Goal: Task Accomplishment & Management: Manage account settings

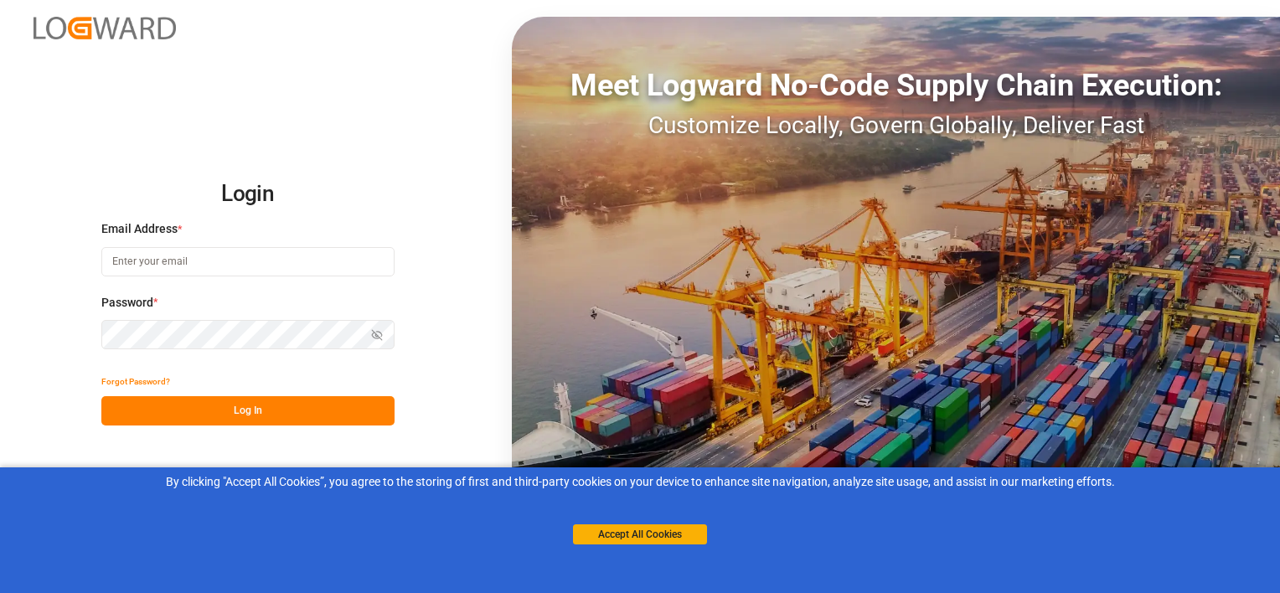
type input "[EMAIL_ADDRESS][DOMAIN_NAME]"
click at [248, 402] on button "Log In" at bounding box center [247, 410] width 293 height 29
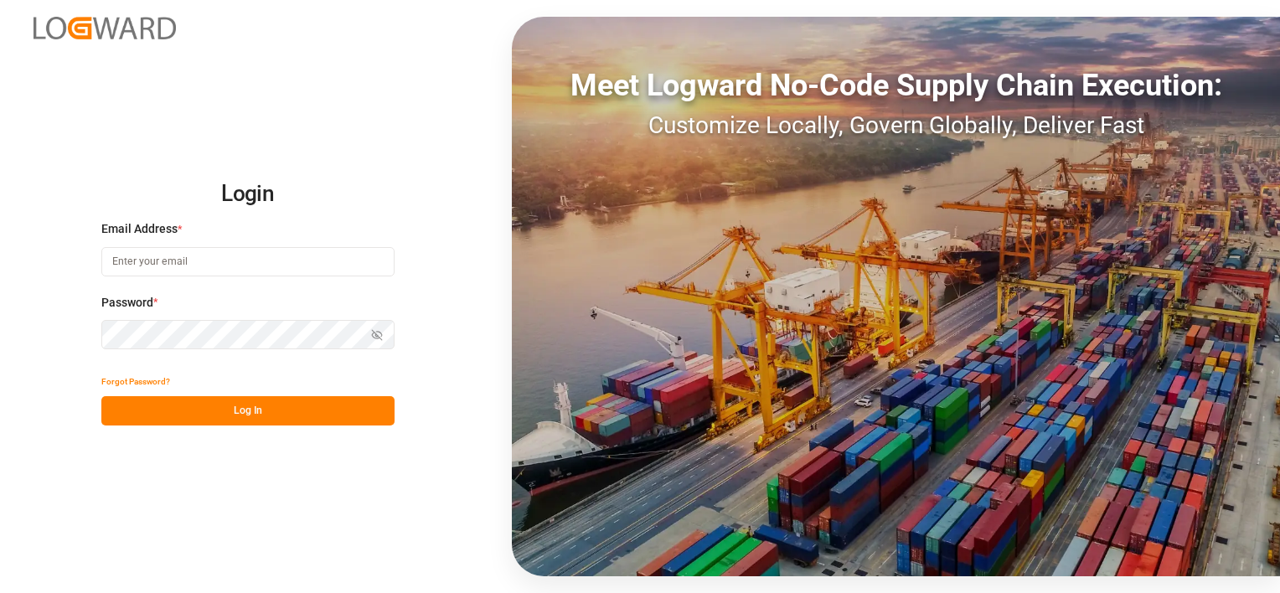
type input "[EMAIL_ADDRESS][DOMAIN_NAME]"
click at [234, 416] on button "Log In" at bounding box center [247, 410] width 293 height 29
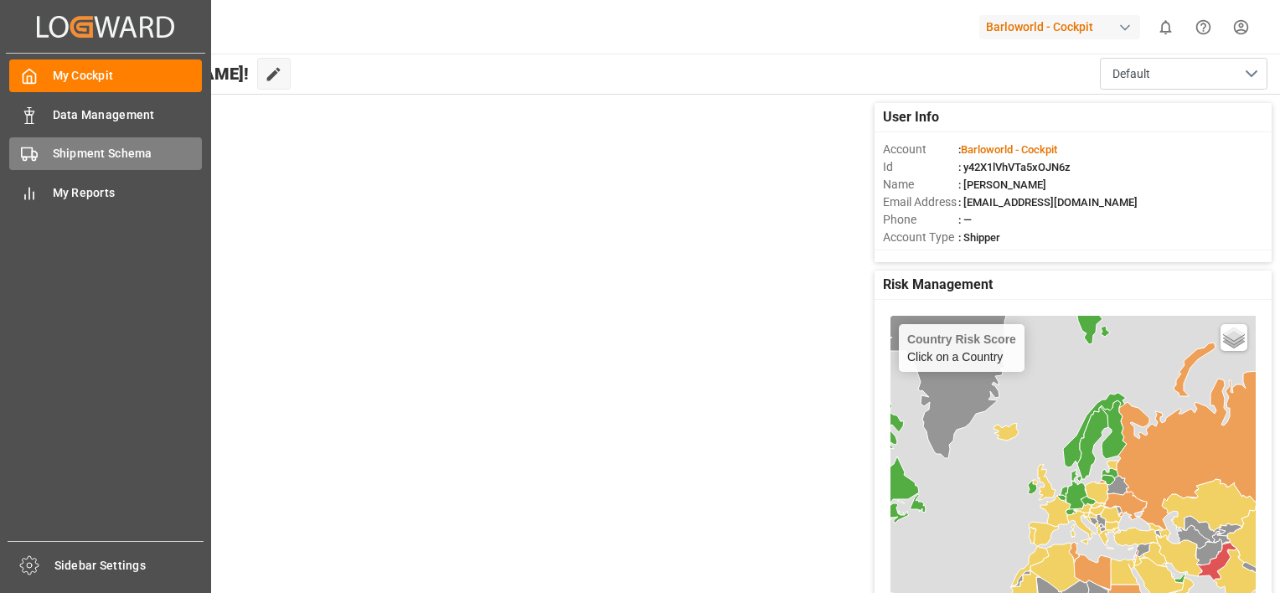
click at [87, 163] on span "Shipment Schema" at bounding box center [128, 154] width 150 height 18
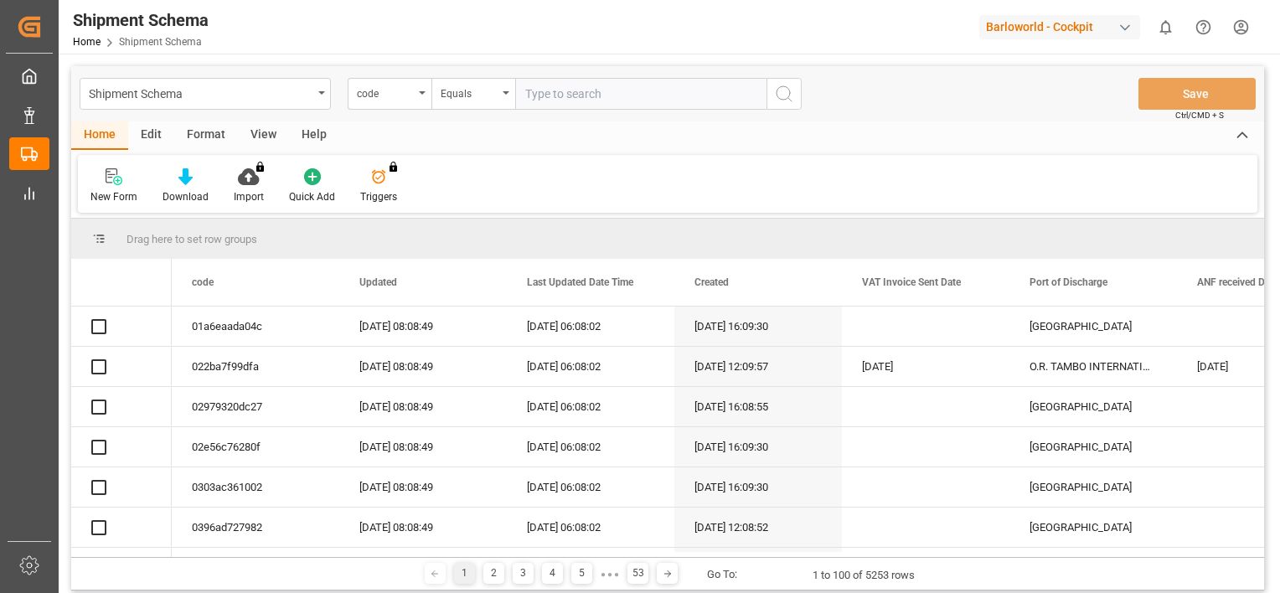
click at [421, 91] on icon "open menu" at bounding box center [422, 92] width 7 height 3
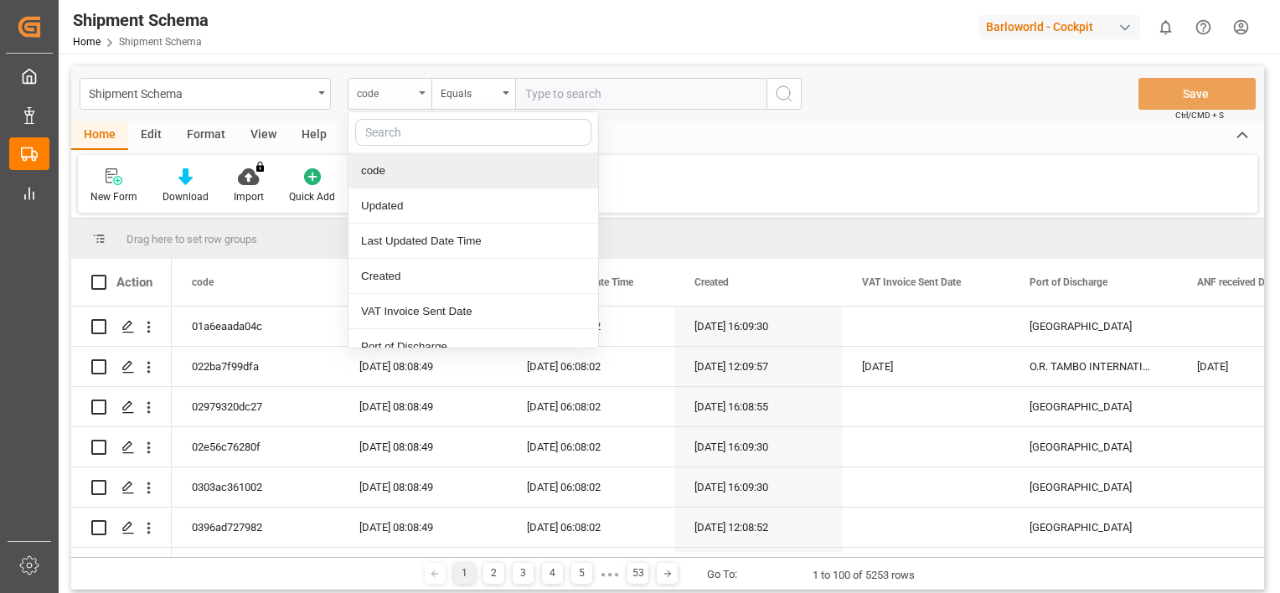
click at [421, 97] on div "code" at bounding box center [390, 94] width 84 height 32
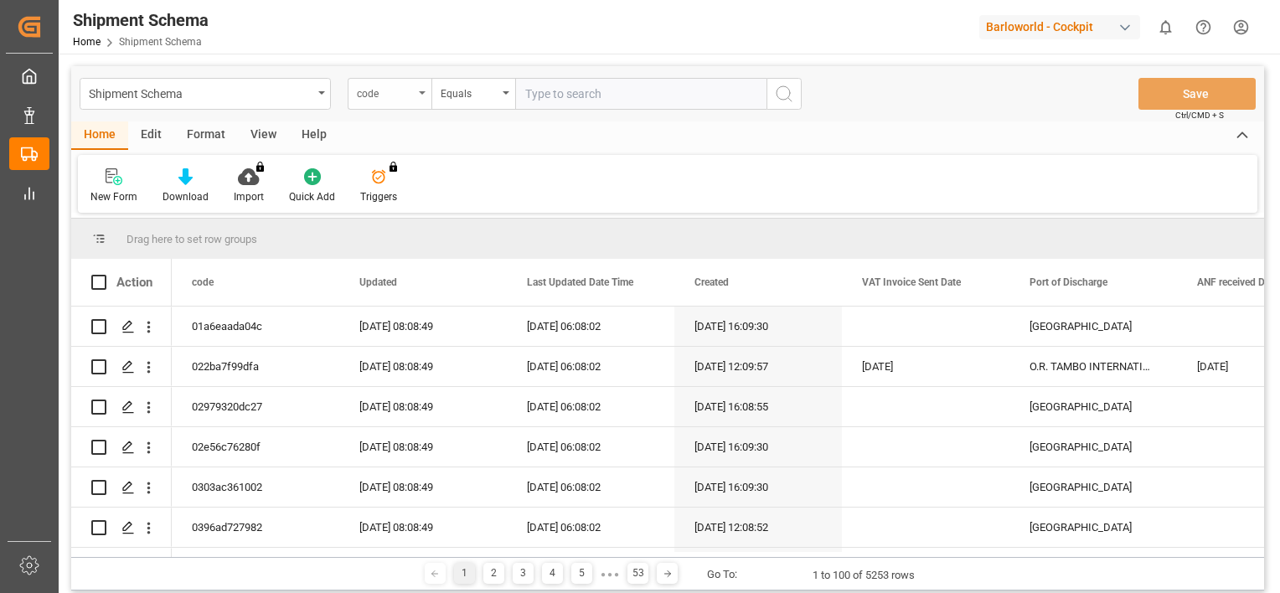
click at [419, 91] on icon "open menu" at bounding box center [422, 92] width 7 height 3
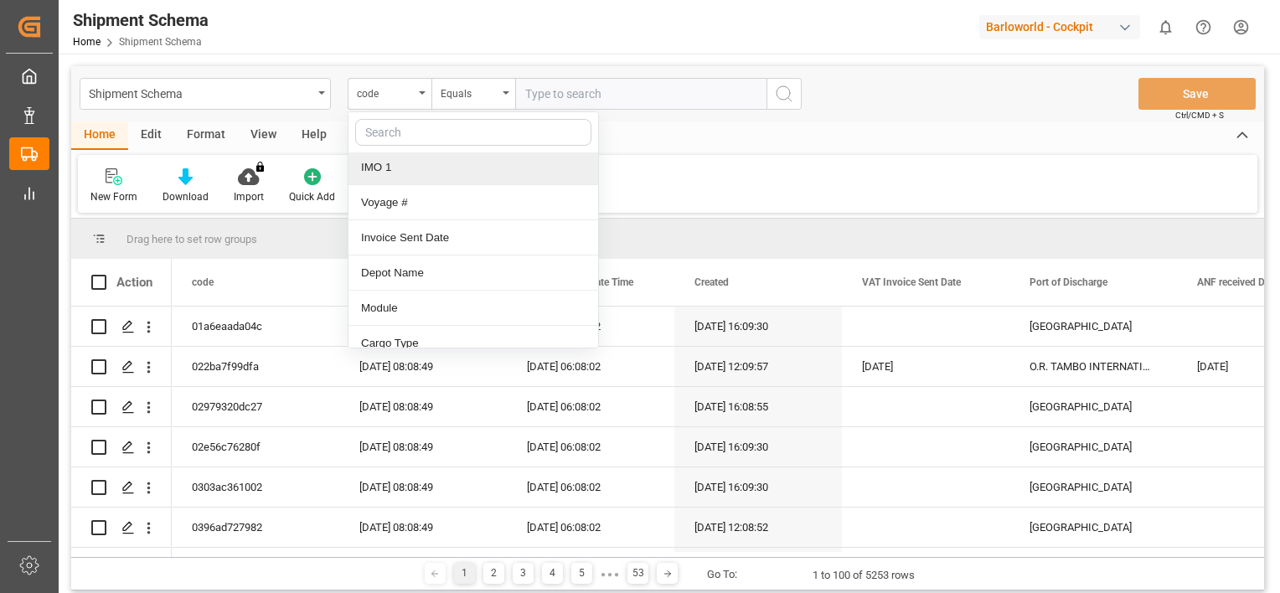
scroll to position [1257, 0]
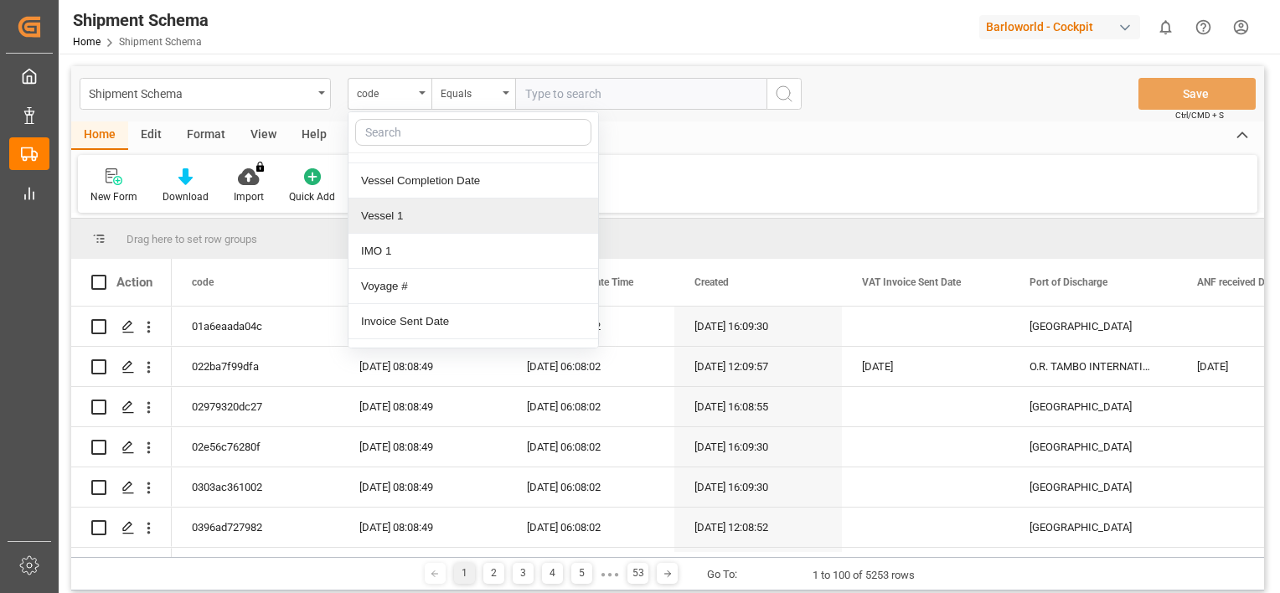
click at [426, 218] on div "Vessel 1" at bounding box center [474, 216] width 250 height 35
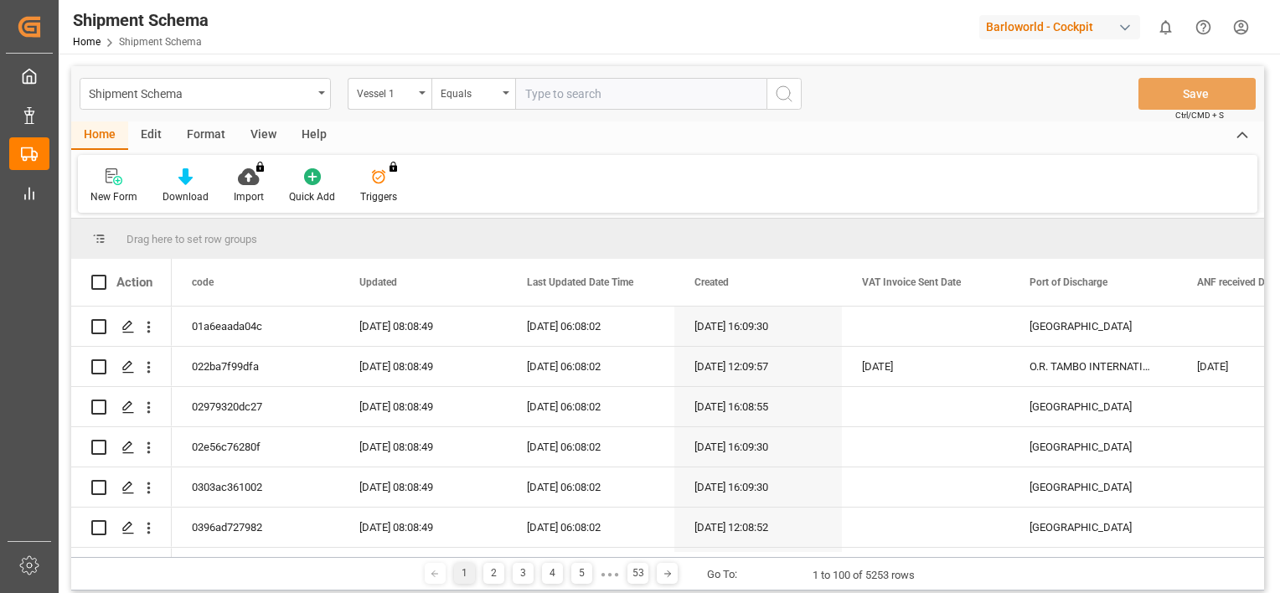
click at [570, 98] on input "text" at bounding box center [640, 94] width 251 height 32
type input "[GEOGRAPHIC_DATA]"
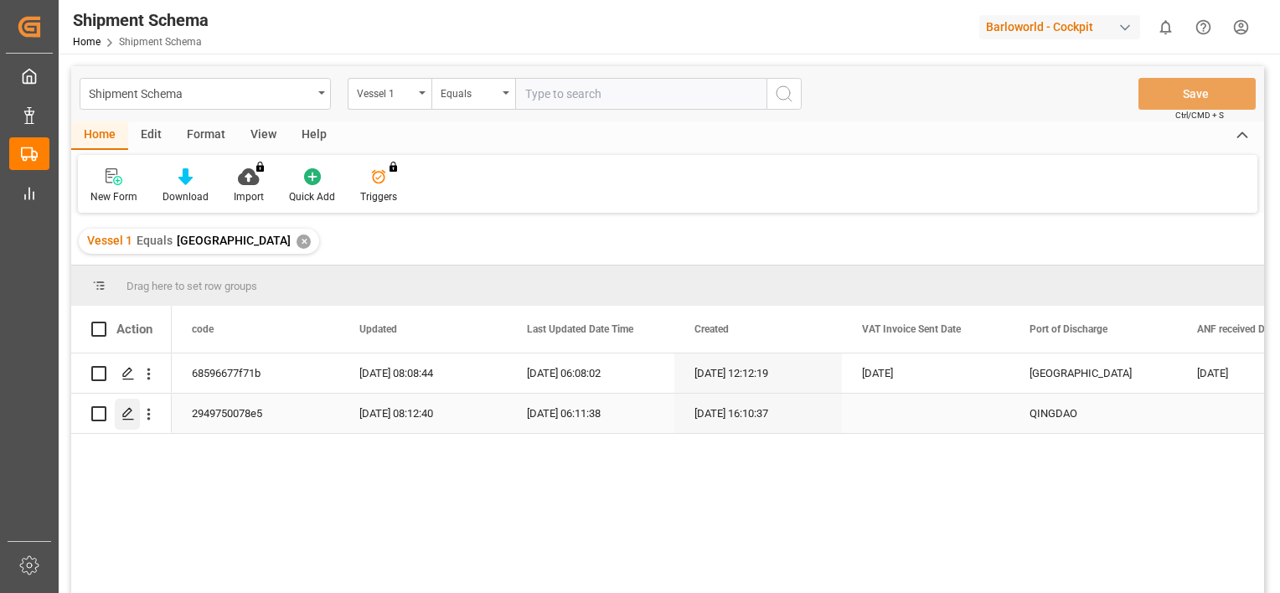
click at [127, 416] on polygon "Press SPACE to select this row." at bounding box center [127, 413] width 8 height 8
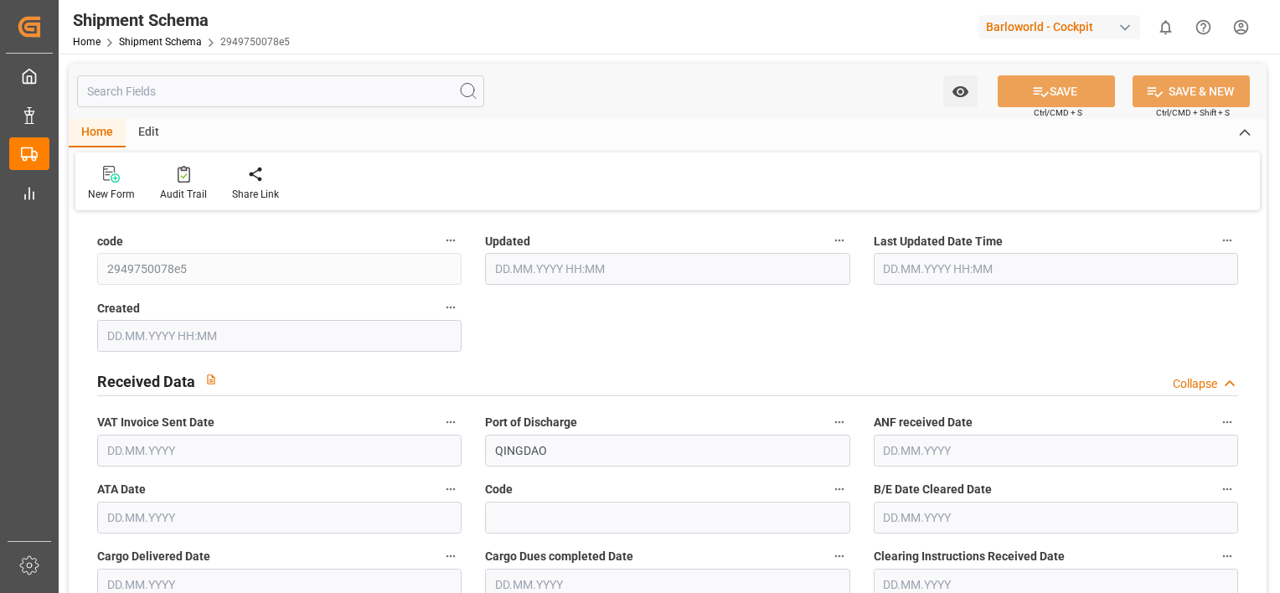
type input "9463279"
type input "34"
type input "1"
type input "2025"
type input "2864"
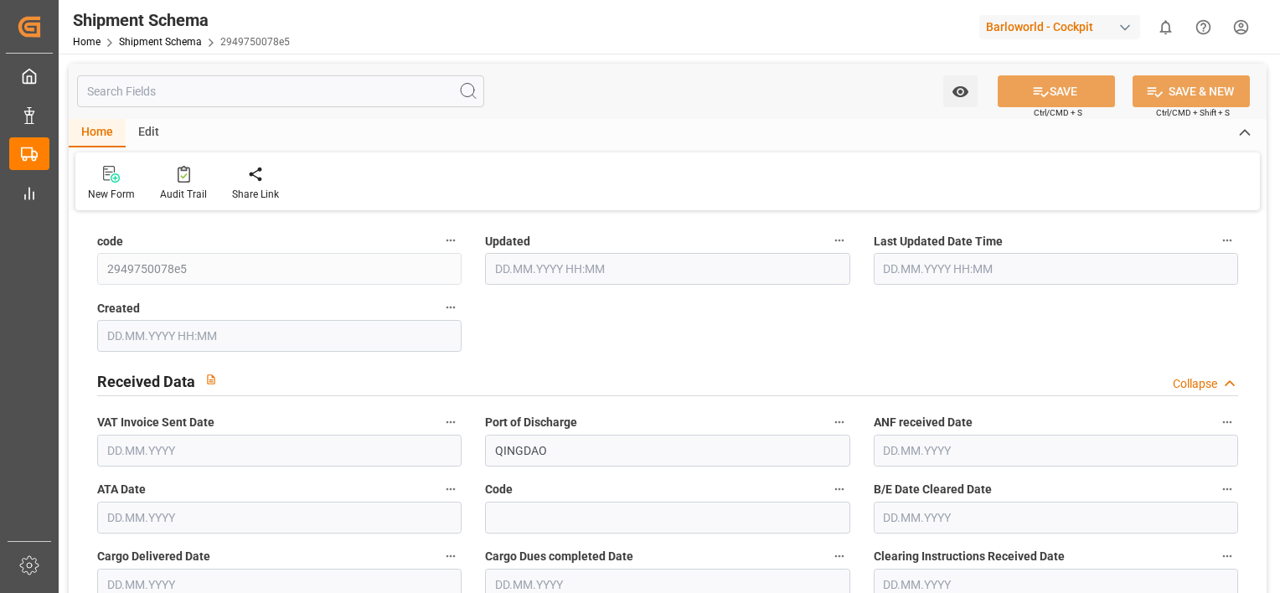
type input "0.0029"
type input "2"
type input "0"
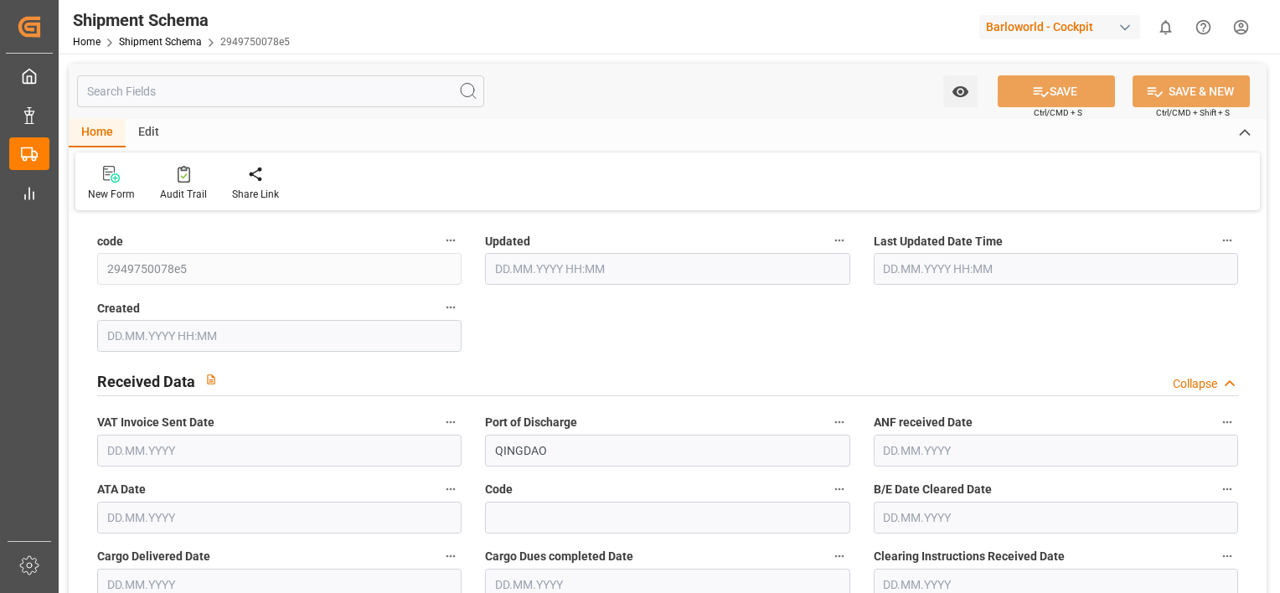
type input "0"
type input "[DATE] 06:12"
type input "[DATE] 06:11"
type input "[DATE] 14:10"
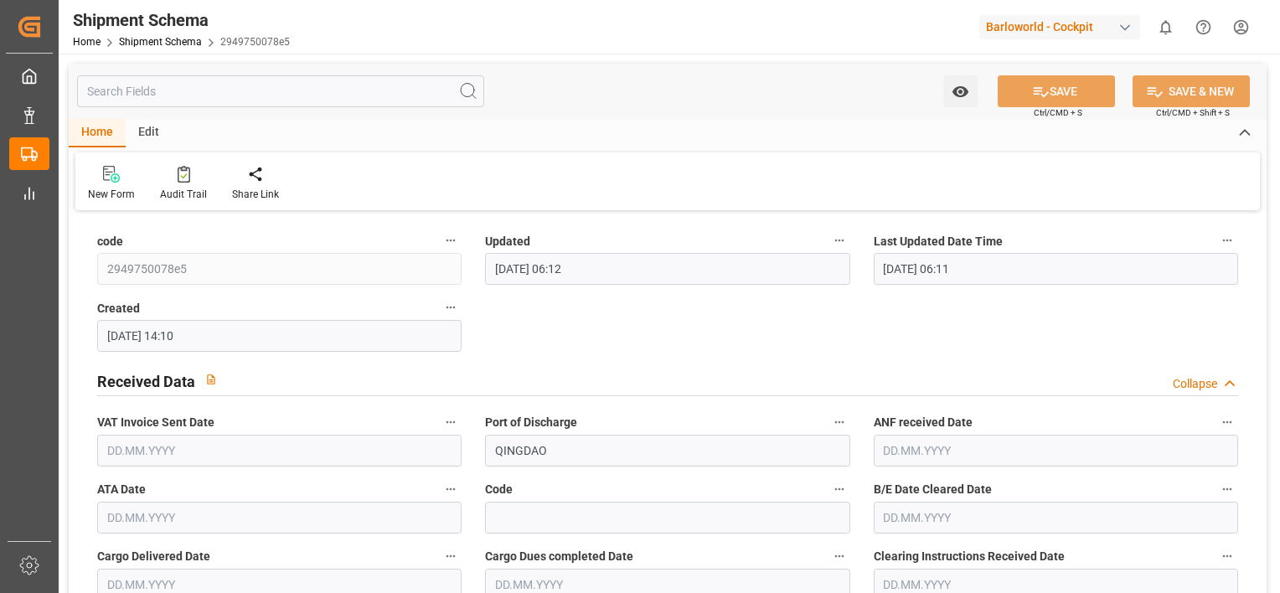
type input "[DATE]"
type input "[DATE] 00:00"
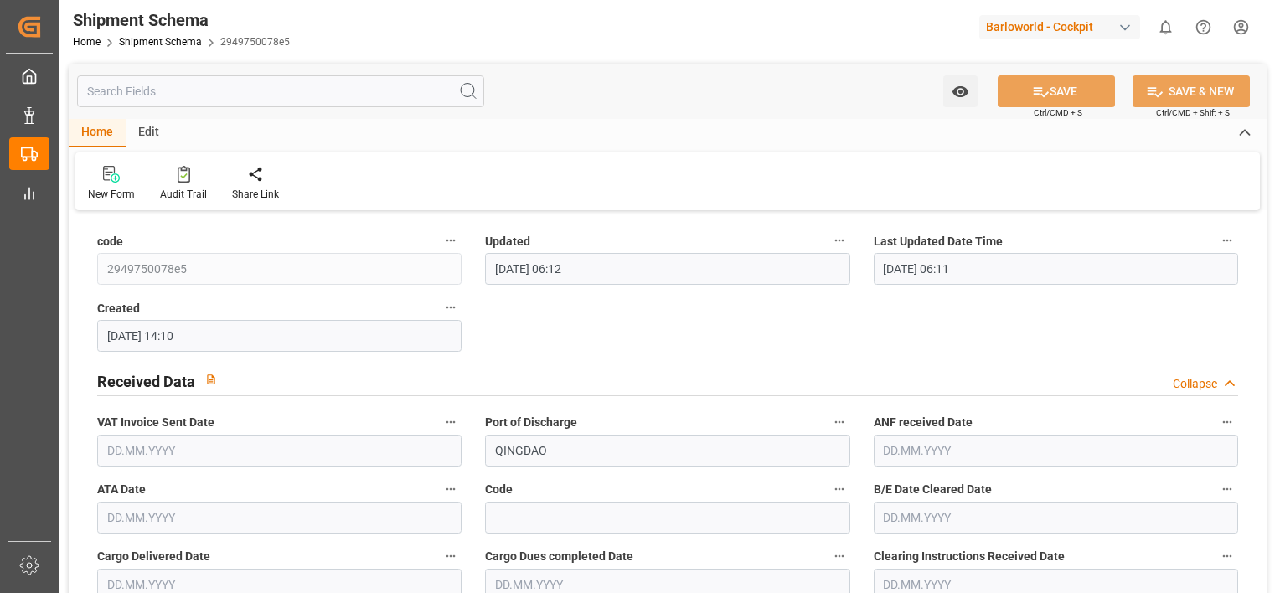
click at [163, 134] on div "Edit" at bounding box center [149, 133] width 46 height 28
click at [164, 177] on icon at bounding box center [169, 174] width 13 height 17
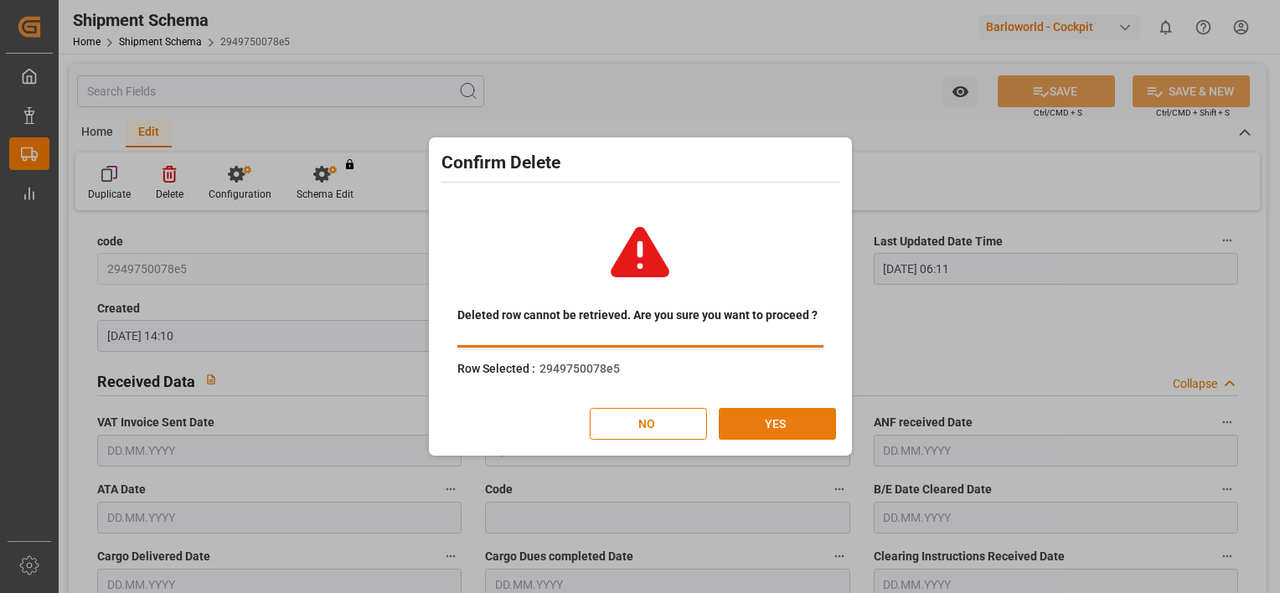
click at [747, 421] on button "YES" at bounding box center [777, 424] width 117 height 32
